Goal: Information Seeking & Learning: Learn about a topic

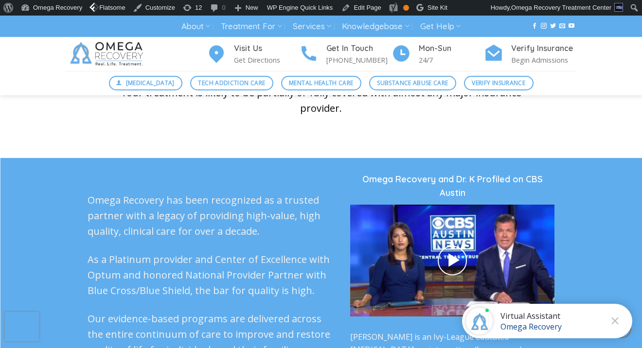
scroll to position [2337, 0]
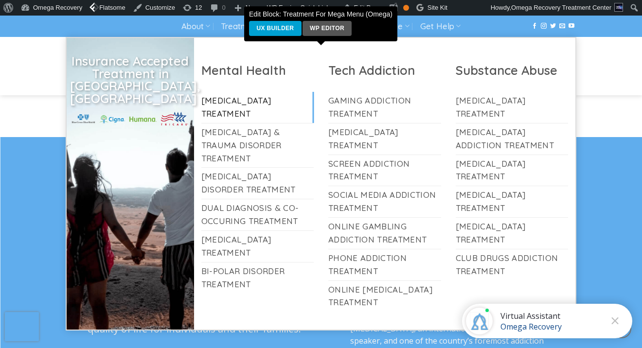
click at [220, 114] on link "[MEDICAL_DATA] Treatment" at bounding box center [257, 107] width 113 height 31
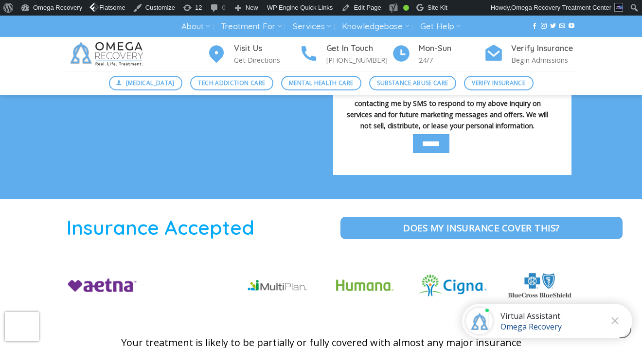
scroll to position [1294, 0]
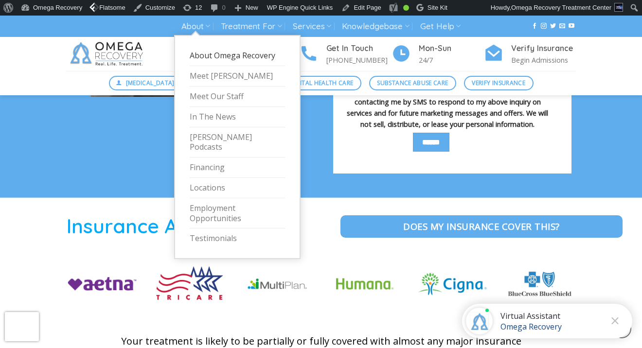
click at [231, 57] on link "About Omega Recovery" at bounding box center [237, 56] width 95 height 20
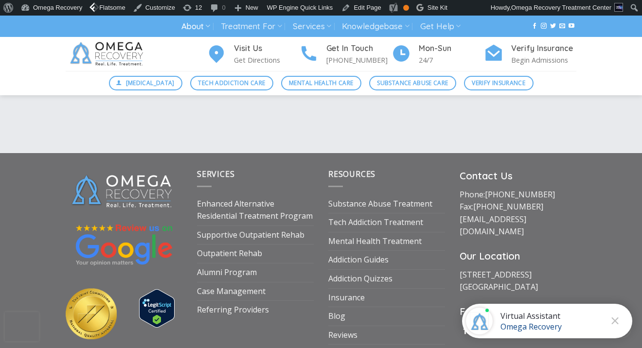
scroll to position [1672, 0]
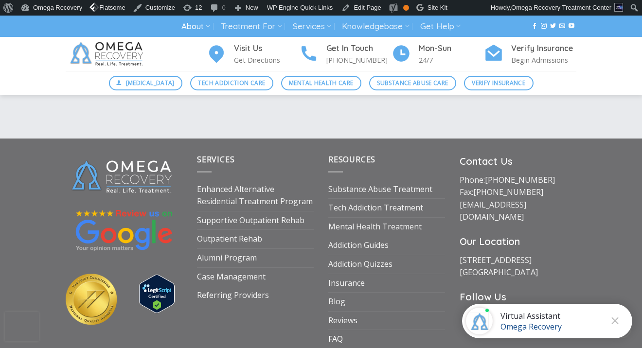
click at [334, 330] on link "FAQ" at bounding box center [335, 339] width 15 height 18
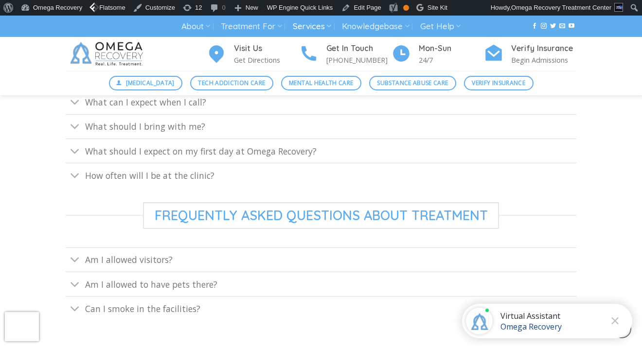
scroll to position [453, 0]
click at [283, 175] on link "How often will I be at the clinic?" at bounding box center [321, 173] width 510 height 24
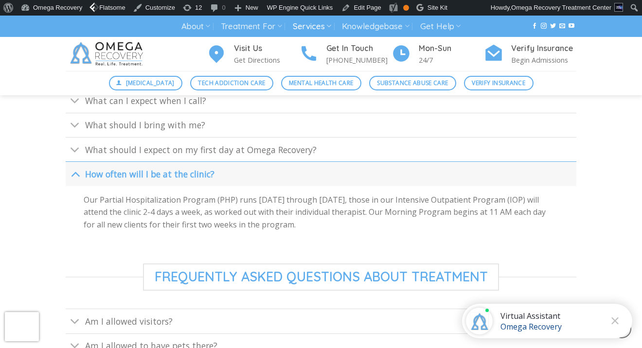
click at [284, 175] on link "How often will I be at the clinic?" at bounding box center [321, 173] width 510 height 24
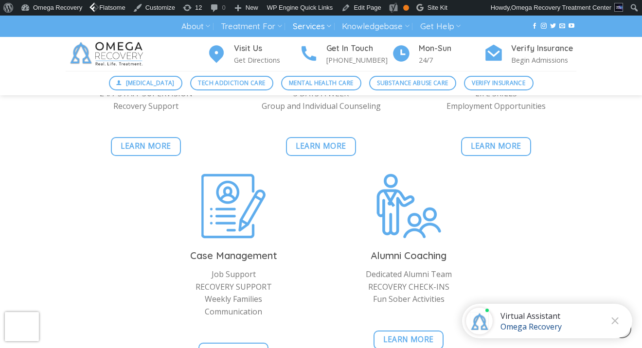
scroll to position [944, 0]
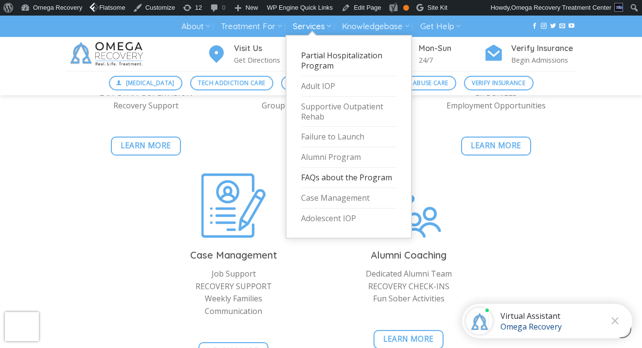
click at [316, 59] on link "Partial Hospitalization Program" at bounding box center [348, 61] width 95 height 31
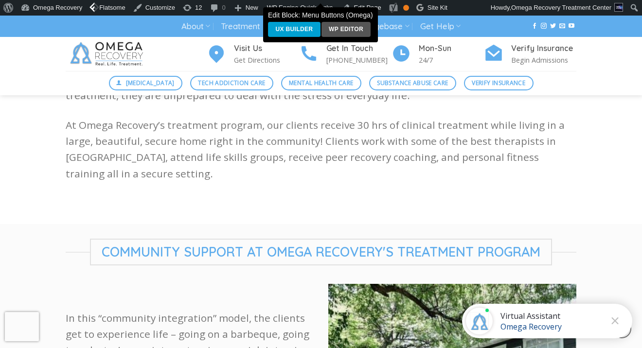
scroll to position [489, 0]
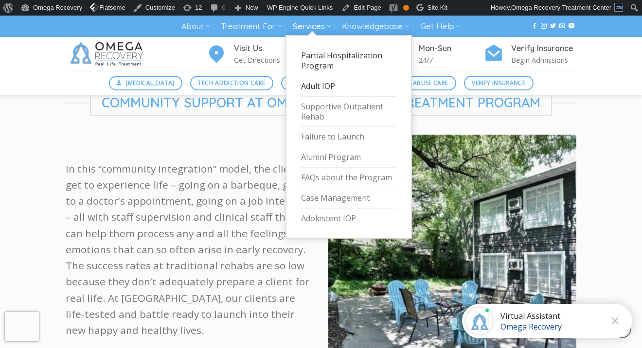
click at [320, 86] on link "Adult IOP" at bounding box center [348, 86] width 95 height 20
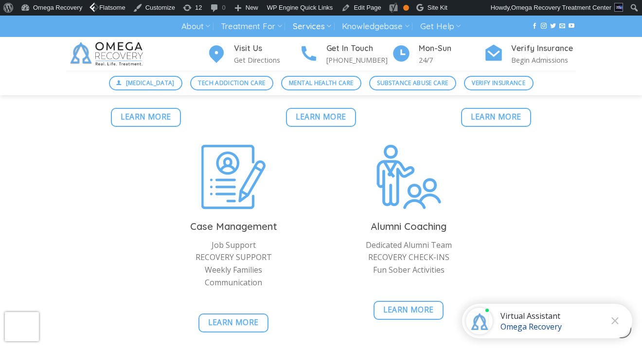
scroll to position [1147, 0]
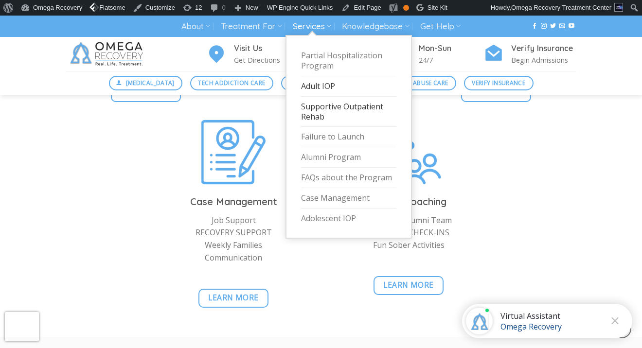
click at [311, 108] on link "Supportive Outpatient Rehab" at bounding box center [348, 112] width 95 height 31
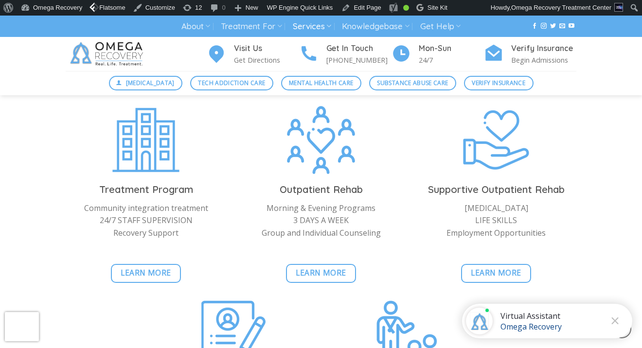
scroll to position [1141, 0]
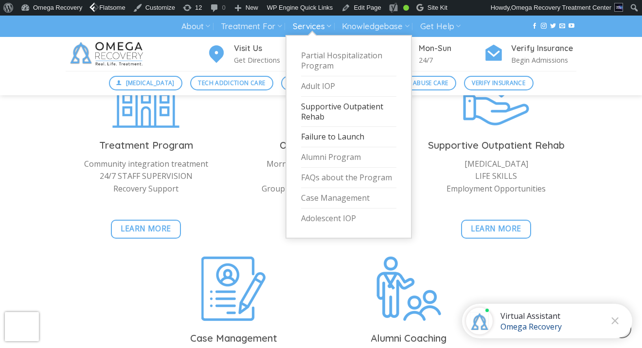
click at [335, 131] on link "Failure to Launch" at bounding box center [348, 137] width 95 height 20
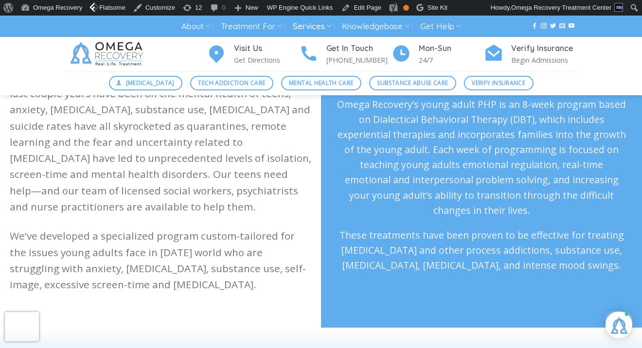
scroll to position [405, 0]
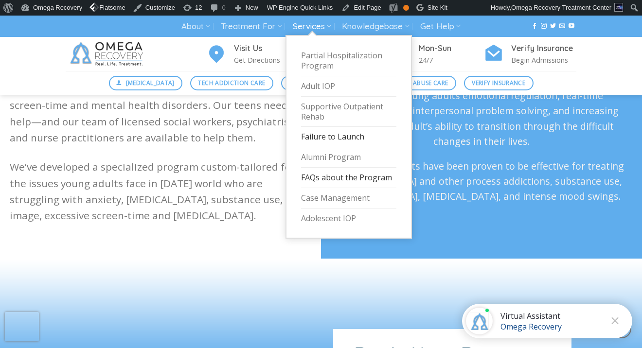
click at [322, 173] on link "FAQs about the Program" at bounding box center [348, 178] width 95 height 20
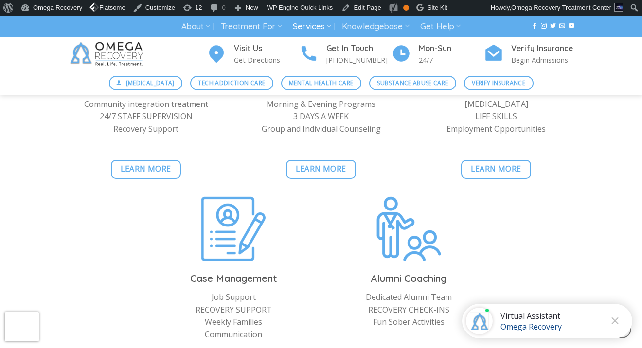
scroll to position [928, 0]
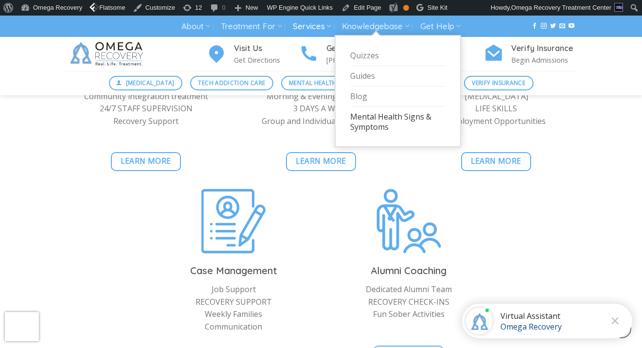
click at [362, 122] on link "Mental Health Signs & Symptoms" at bounding box center [397, 122] width 95 height 30
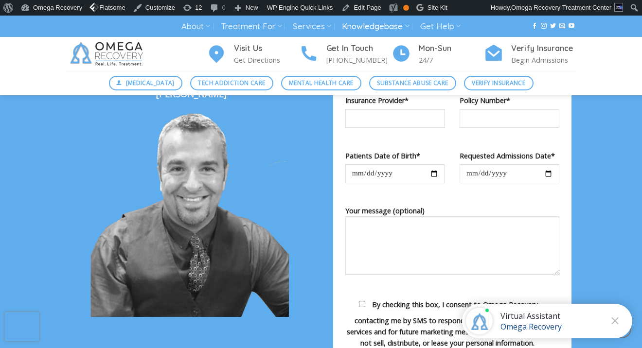
scroll to position [1771, 0]
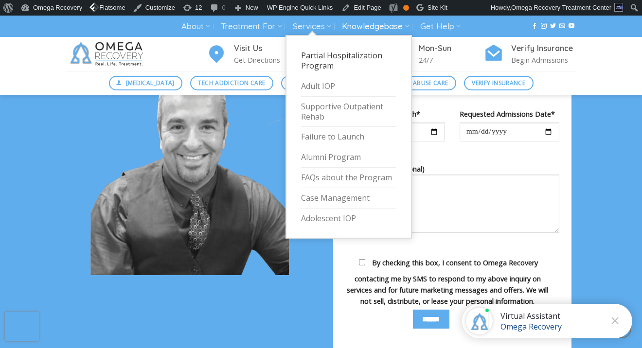
click at [328, 68] on link "Partial Hospitalization Program" at bounding box center [348, 61] width 95 height 31
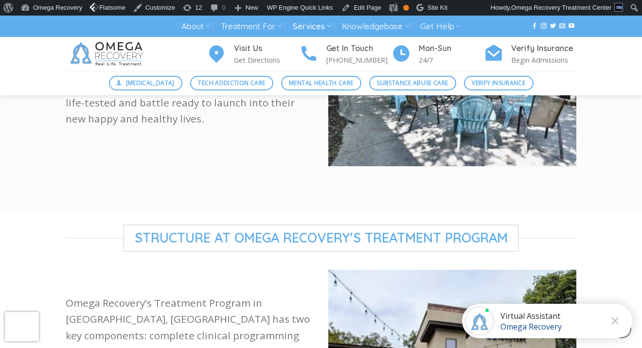
scroll to position [2081, 0]
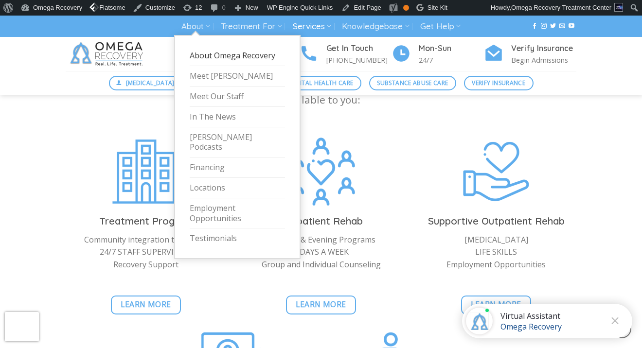
click at [210, 55] on link "About Omega Recovery" at bounding box center [237, 56] width 95 height 20
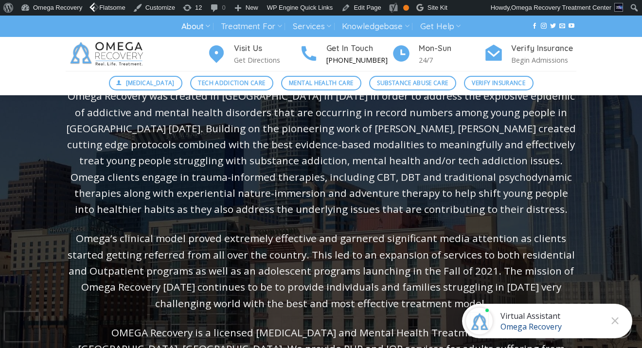
scroll to position [448, 0]
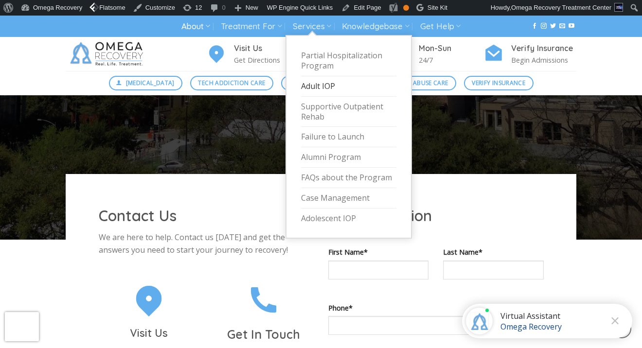
click at [320, 87] on link "Adult IOP" at bounding box center [348, 86] width 95 height 20
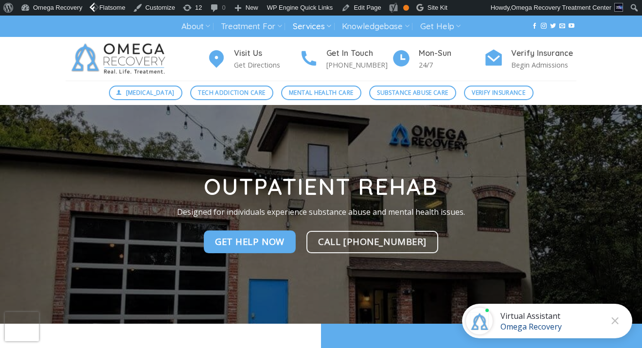
scroll to position [965, 0]
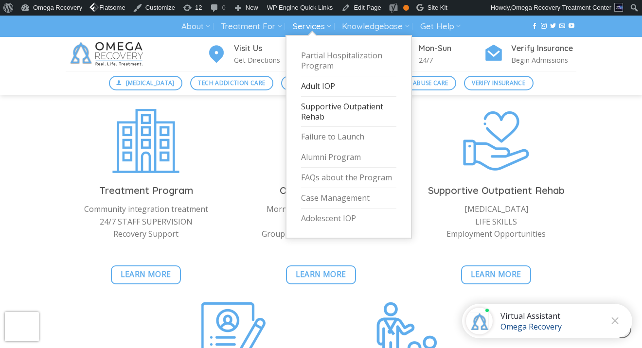
click at [338, 110] on link "Supportive Outpatient Rehab" at bounding box center [348, 112] width 95 height 31
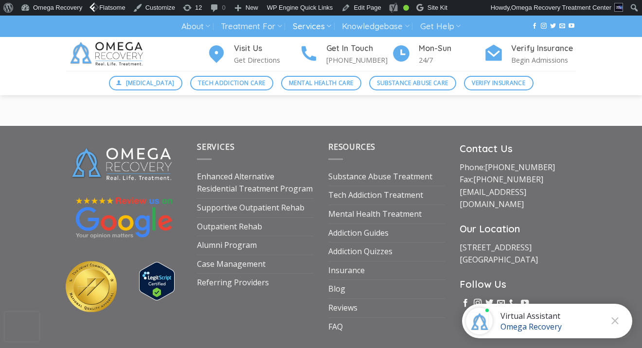
scroll to position [1816, 0]
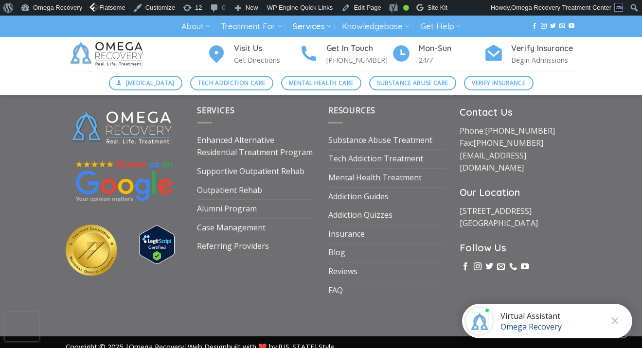
click at [114, 44] on img at bounding box center [108, 54] width 85 height 34
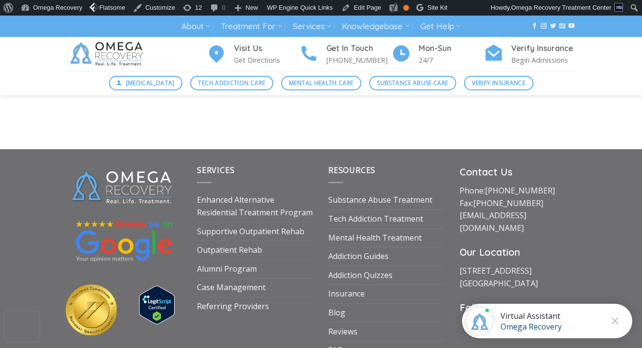
scroll to position [3392, 0]
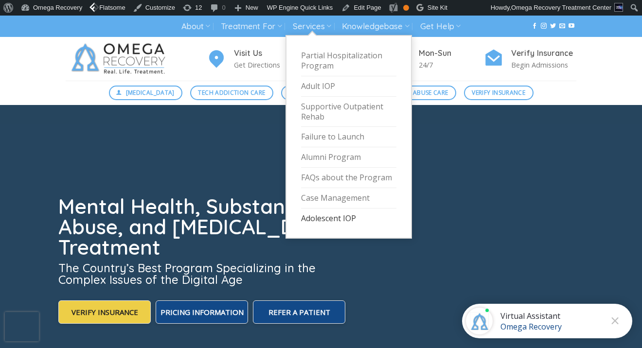
click at [320, 213] on link "Adolescent IOP" at bounding box center [348, 219] width 95 height 20
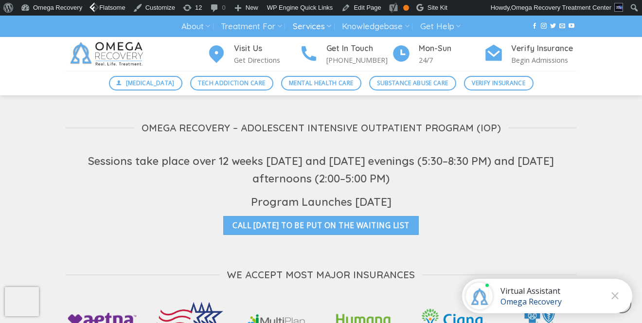
scroll to position [1711, 0]
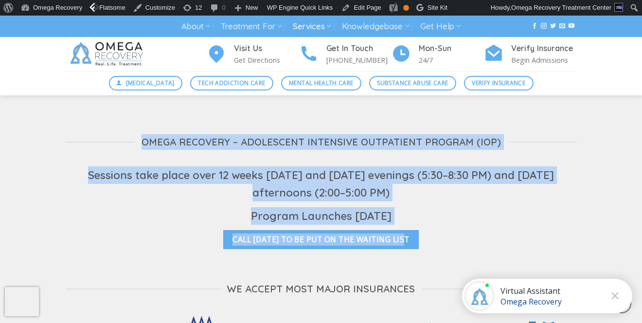
drag, startPoint x: 432, startPoint y: 232, endPoint x: 145, endPoint y: 131, distance: 303.9
click at [145, 130] on div "Omega Recovery – Adolescent Intensive Outpatient Program (IOP) Sessions take pl…" at bounding box center [321, 239] width 510 height 259
click at [191, 189] on div "Sessions take place over 12 weeks [DATE] and [DATE] evenings (5:30–8:30 PM) and…" at bounding box center [321, 195] width 510 height 58
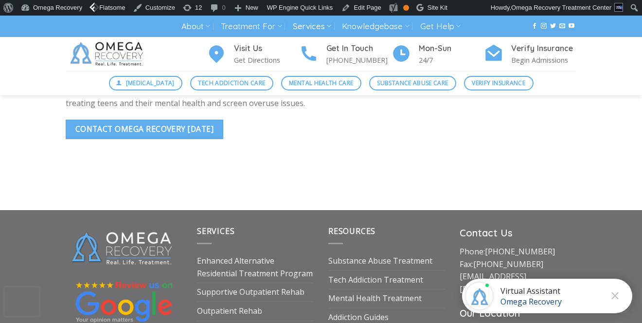
scroll to position [2932, 0]
